Goal: Information Seeking & Learning: Learn about a topic

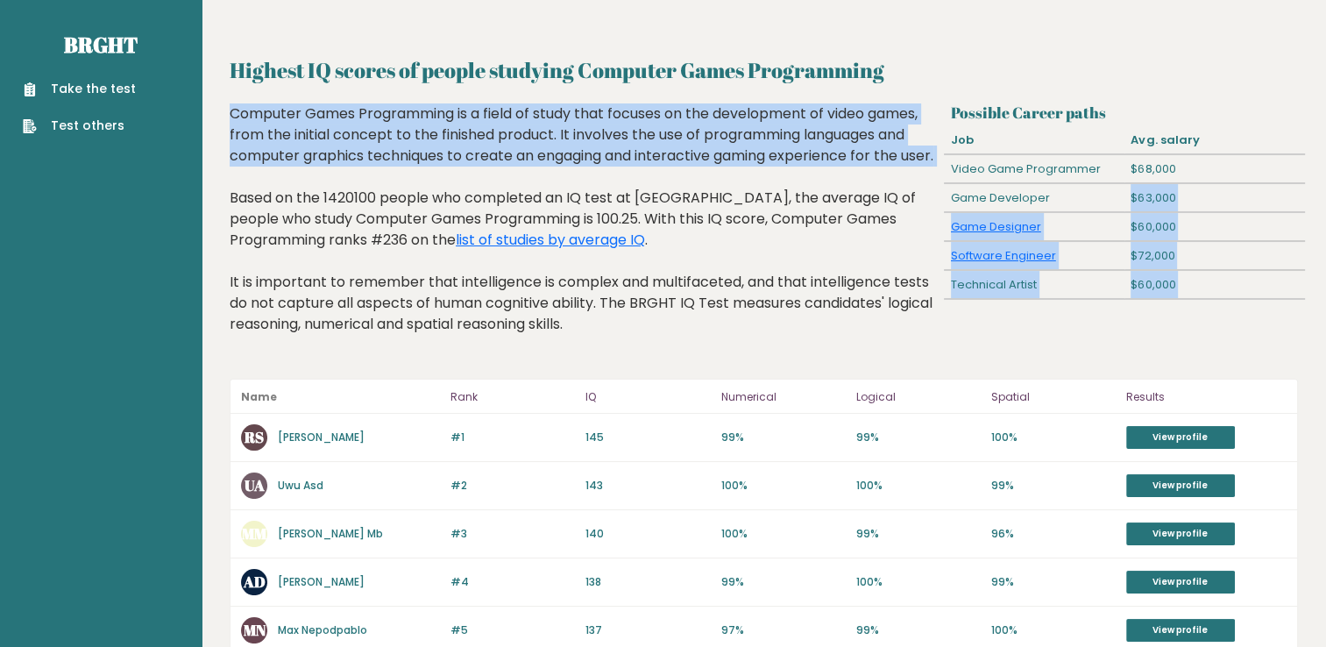
drag, startPoint x: 1045, startPoint y: 202, endPoint x: 927, endPoint y: 170, distance: 121.6
click at [930, 174] on div "Possible Career paths Job Avg. salary Video Game Programmer $68,000 Game Develo…" at bounding box center [763, 232] width 1081 height 258
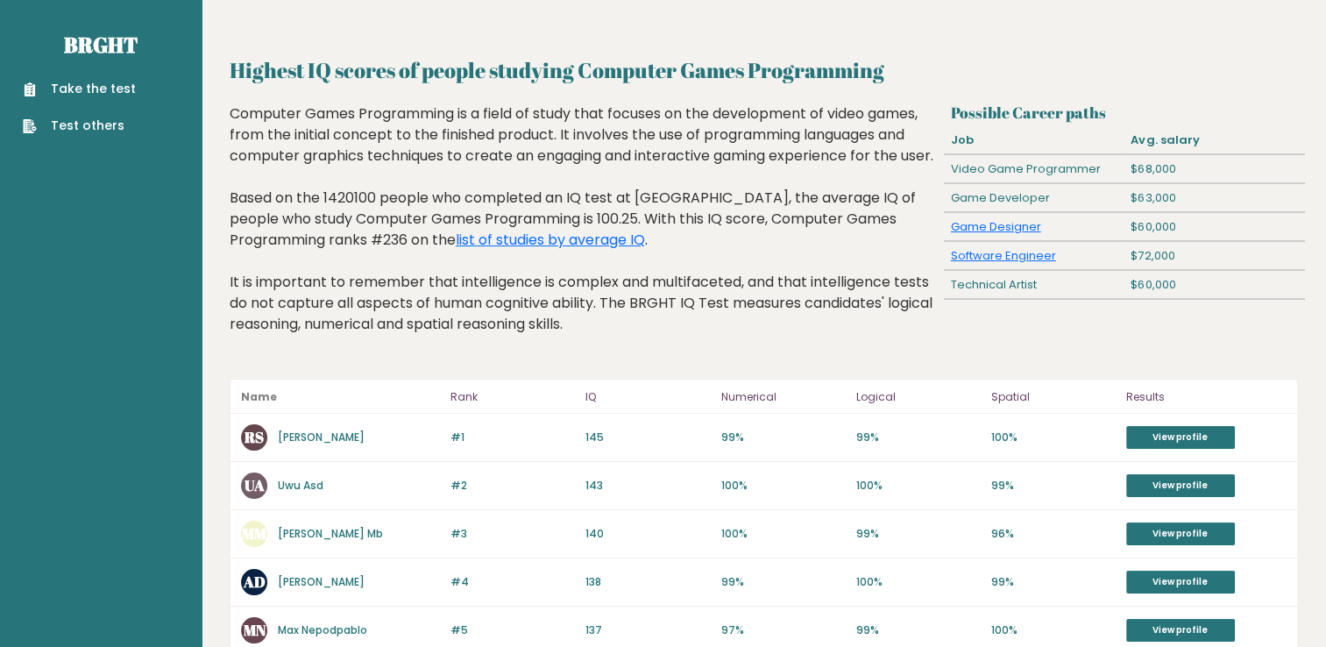
click at [645, 215] on div "Computer Games Programming is a field of study that focuses on the development …" at bounding box center [584, 232] width 708 height 258
click at [1040, 260] on link "Software Engineer" at bounding box center [1003, 255] width 105 height 17
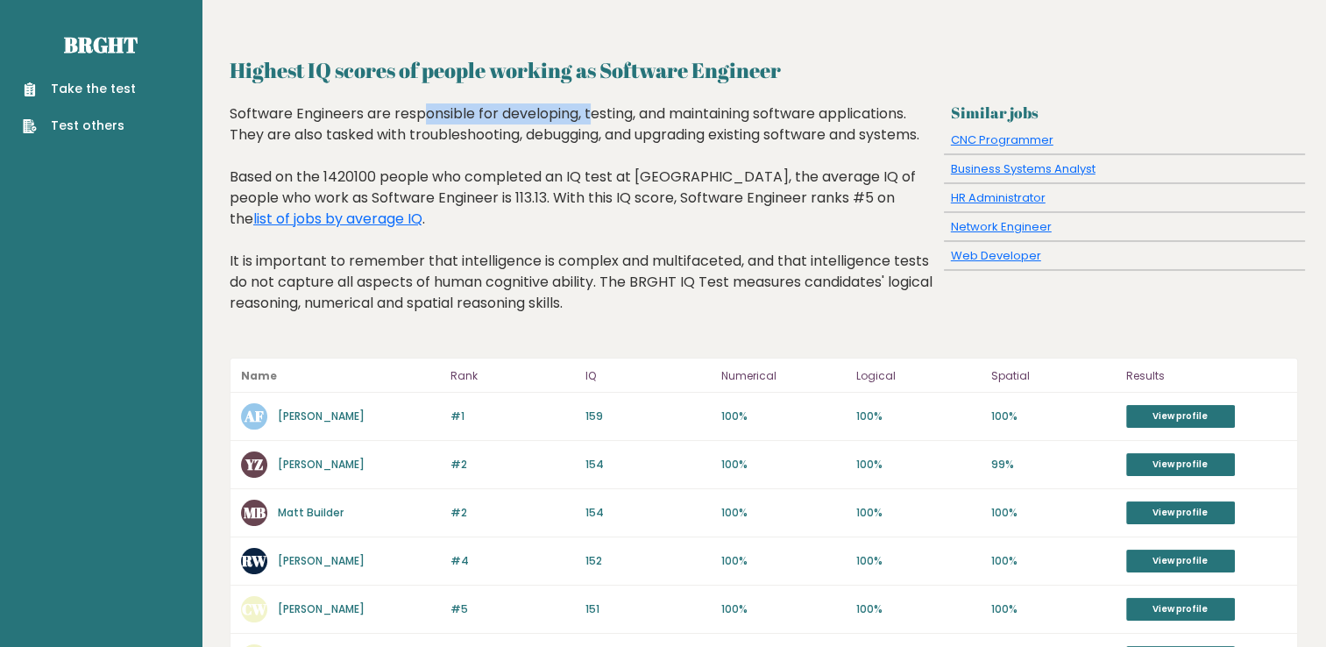
drag, startPoint x: 252, startPoint y: 115, endPoint x: 436, endPoint y: 104, distance: 183.4
click at [436, 104] on div "Software Engineers are responsible for developing, testing, and maintaining sof…" at bounding box center [584, 221] width 708 height 237
drag, startPoint x: 436, startPoint y: 104, endPoint x: 435, endPoint y: 114, distance: 9.7
click at [435, 114] on div "Software Engineers are responsible for developing, testing, and maintaining sof…" at bounding box center [584, 221] width 708 height 237
click at [290, 219] on link "list of jobs by average IQ" at bounding box center [337, 219] width 169 height 20
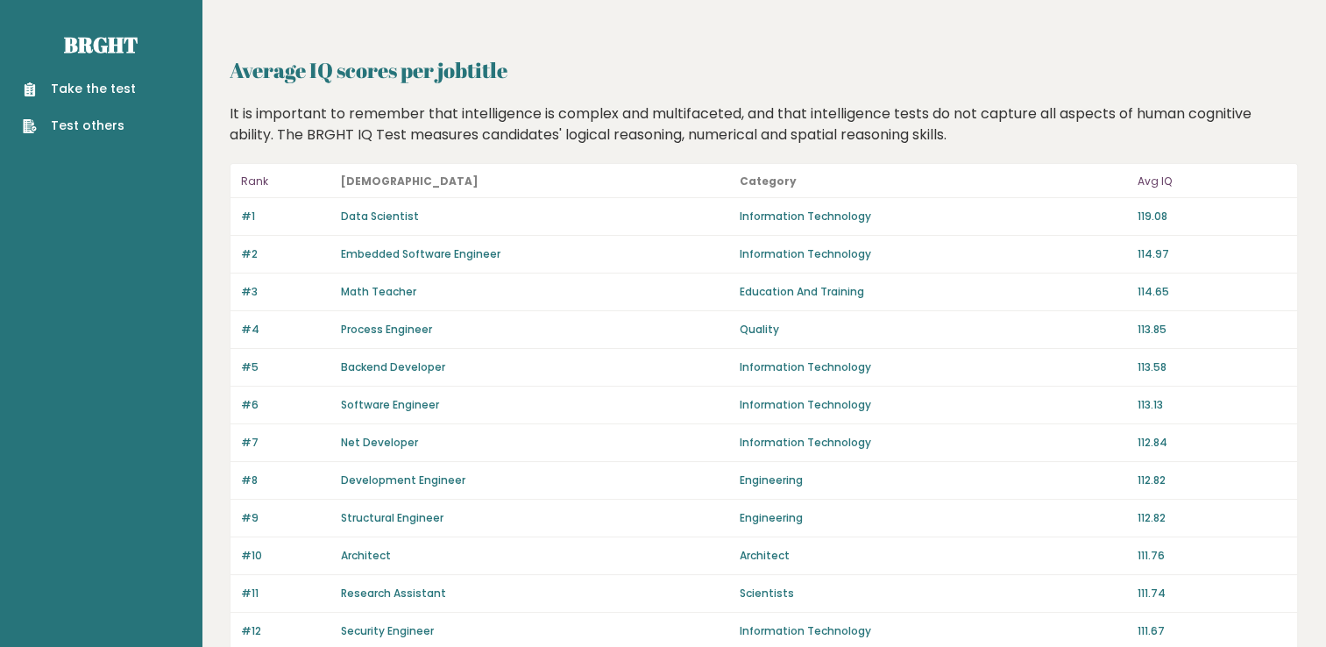
click at [1160, 435] on p "112.84" at bounding box center [1211, 443] width 149 height 16
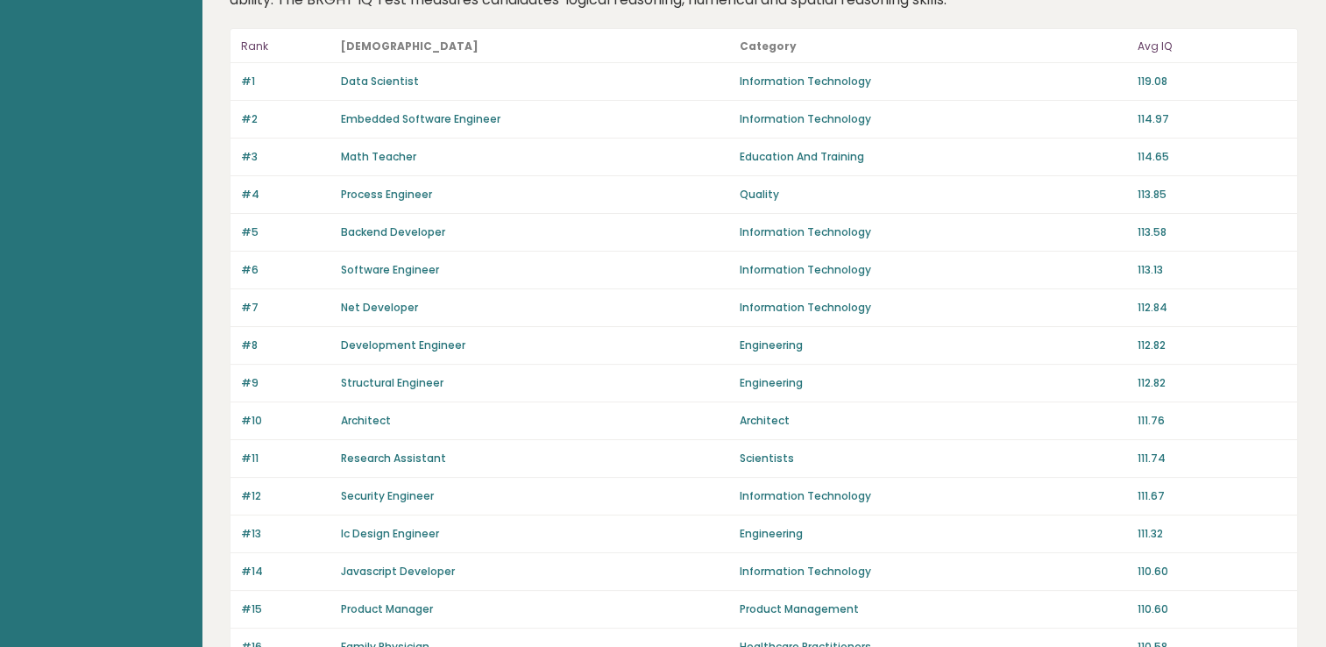
scroll to position [175, 0]
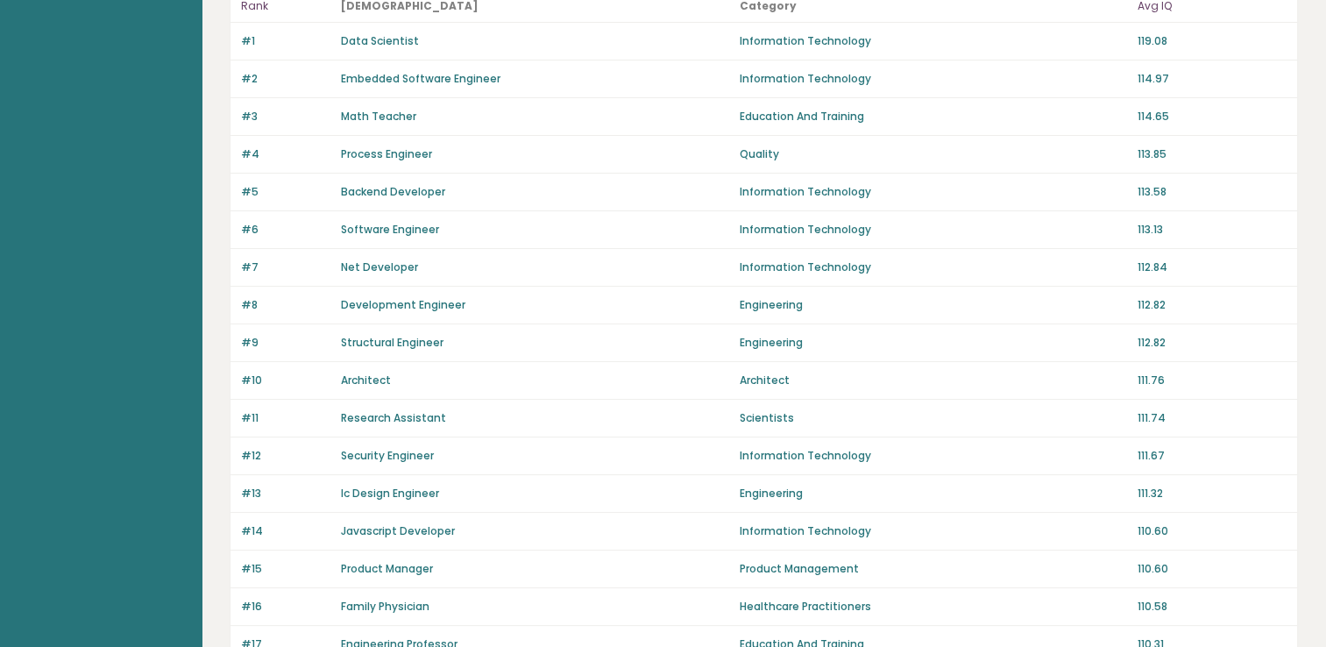
click at [455, 324] on div "#9 Structural Engineer Engineering 112.82" at bounding box center [763, 343] width 1066 height 38
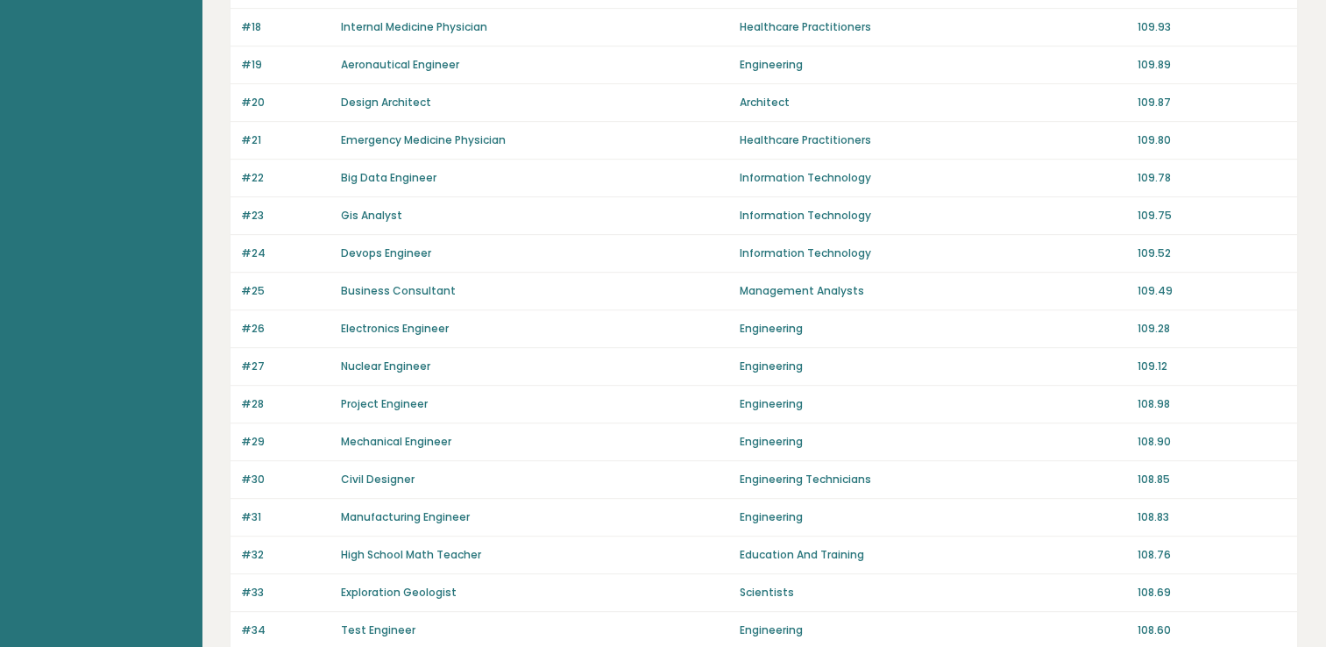
scroll to position [876, 0]
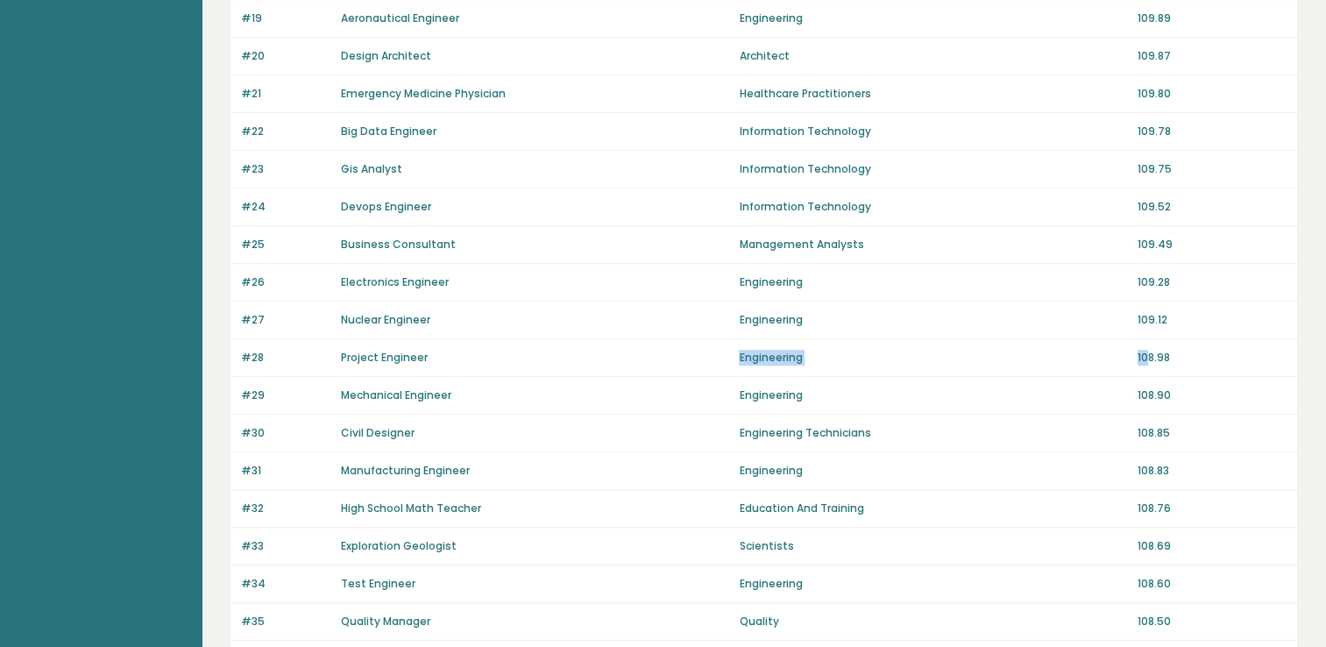
drag, startPoint x: 456, startPoint y: 342, endPoint x: 1147, endPoint y: 359, distance: 691.6
click at [1147, 359] on div "#28 Project Engineer Engineering 108.98" at bounding box center [763, 358] width 1066 height 38
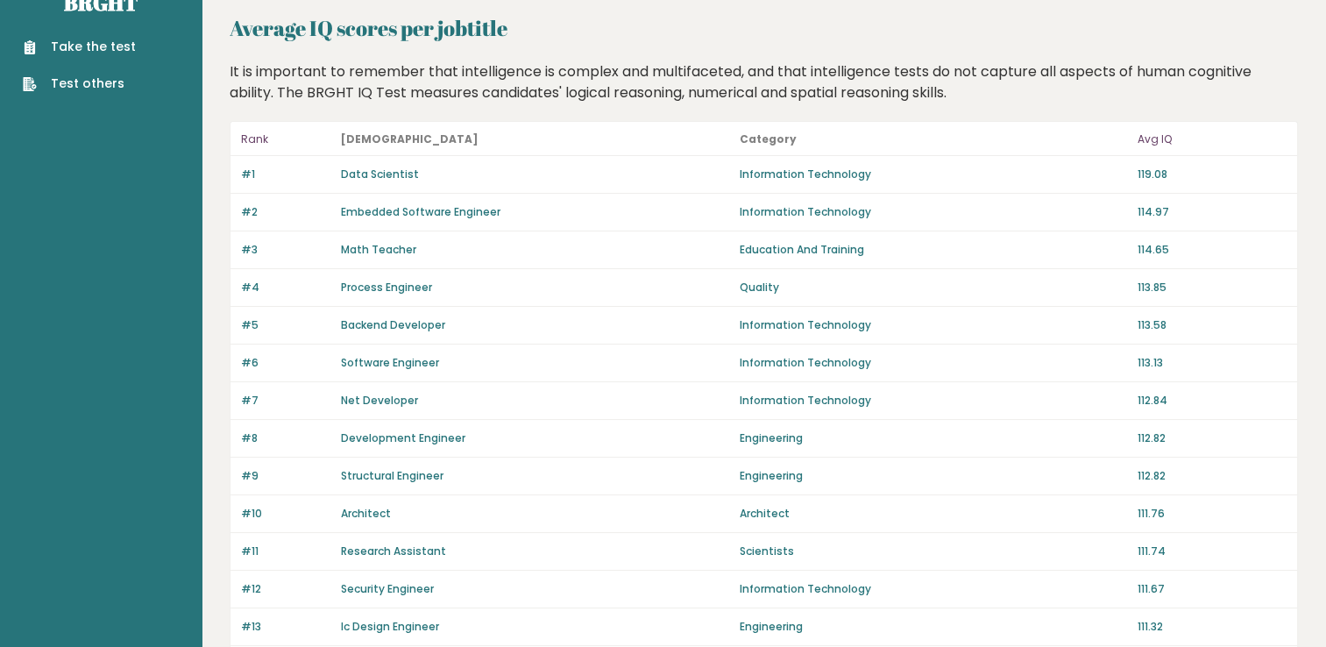
scroll to position [0, 0]
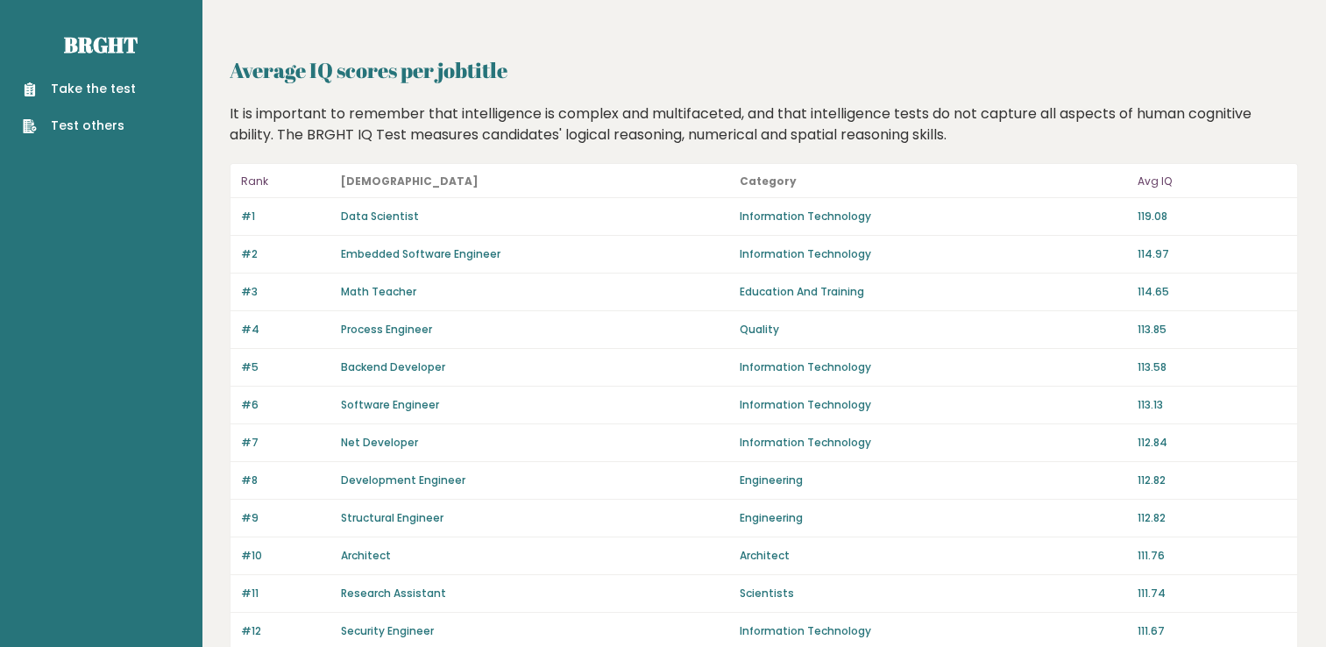
click at [390, 84] on h2 "Average IQ scores per jobtitle" at bounding box center [764, 70] width 1068 height 32
